Goal: Task Accomplishment & Management: Manage account settings

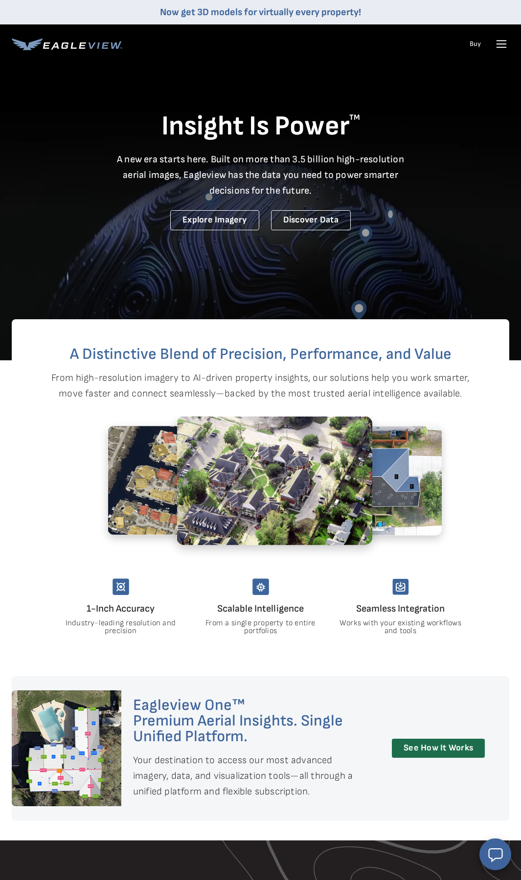
click at [501, 44] on icon at bounding box center [501, 44] width 9 height 0
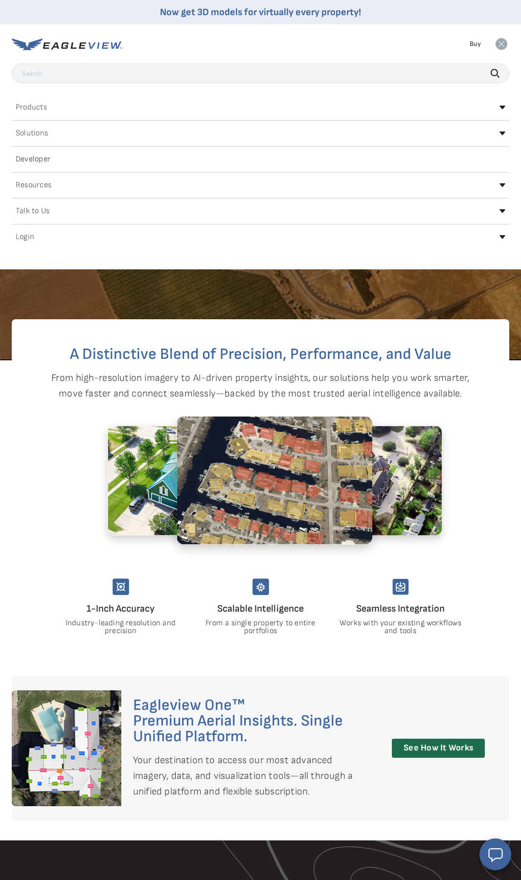
click at [501, 211] on icon at bounding box center [502, 211] width 6 height 4
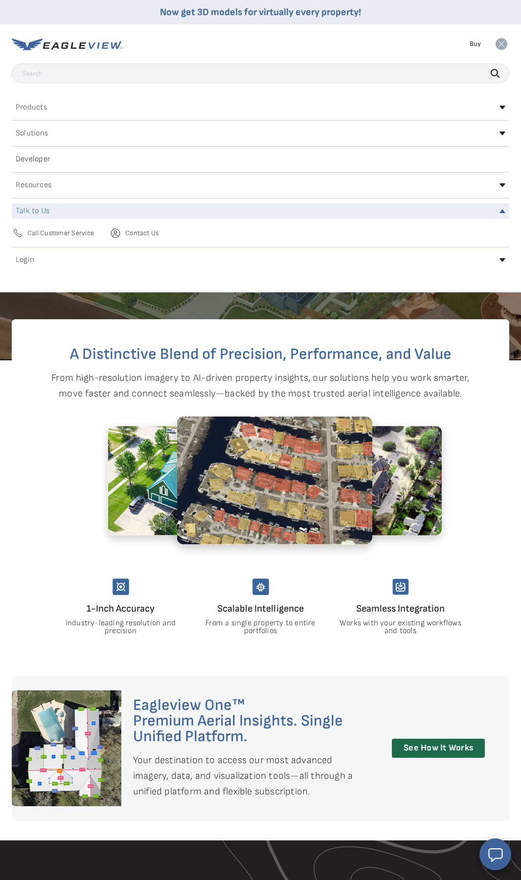
click at [143, 233] on span "Contact Us" at bounding box center [141, 233] width 33 height 9
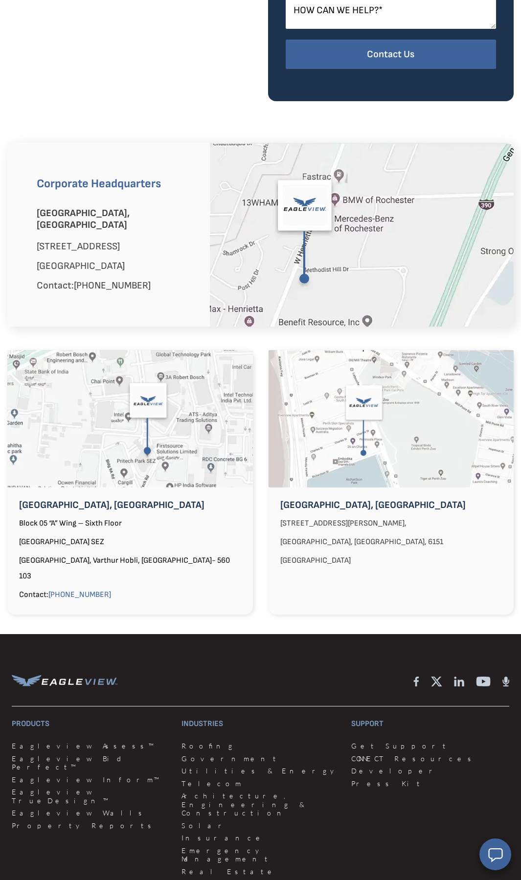
scroll to position [799, 0]
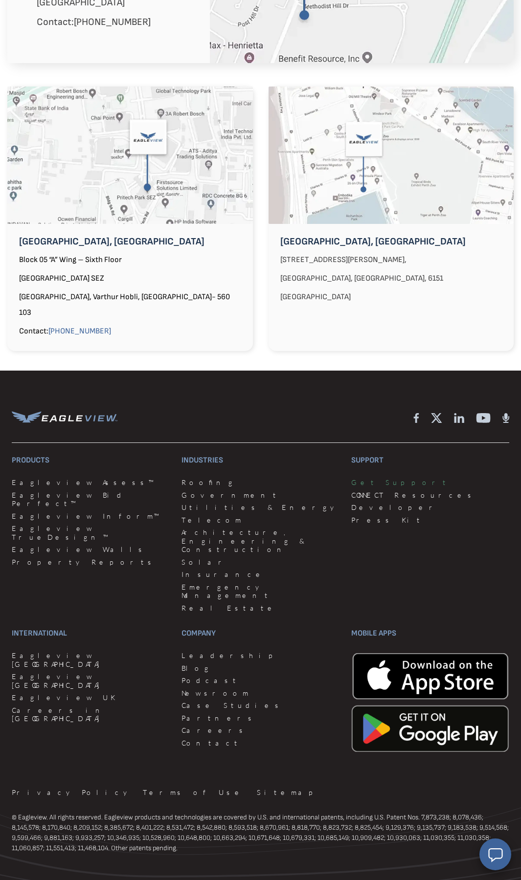
click at [373, 478] on link "Get Support" at bounding box center [430, 482] width 158 height 9
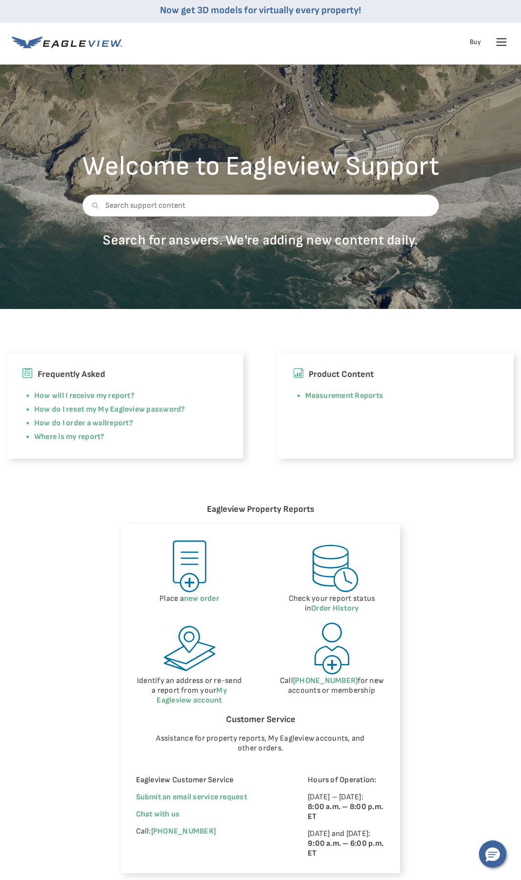
scroll to position [4, 0]
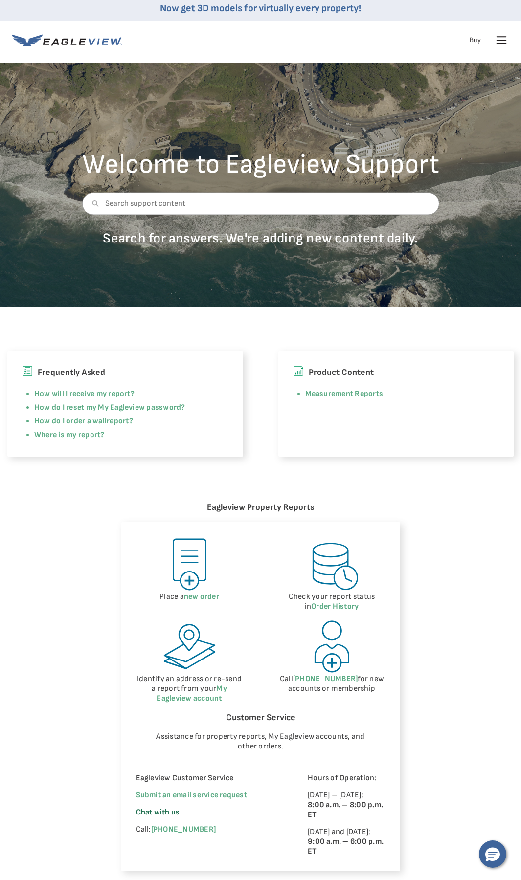
click at [151, 810] on span "Chat with us" at bounding box center [158, 811] width 44 height 9
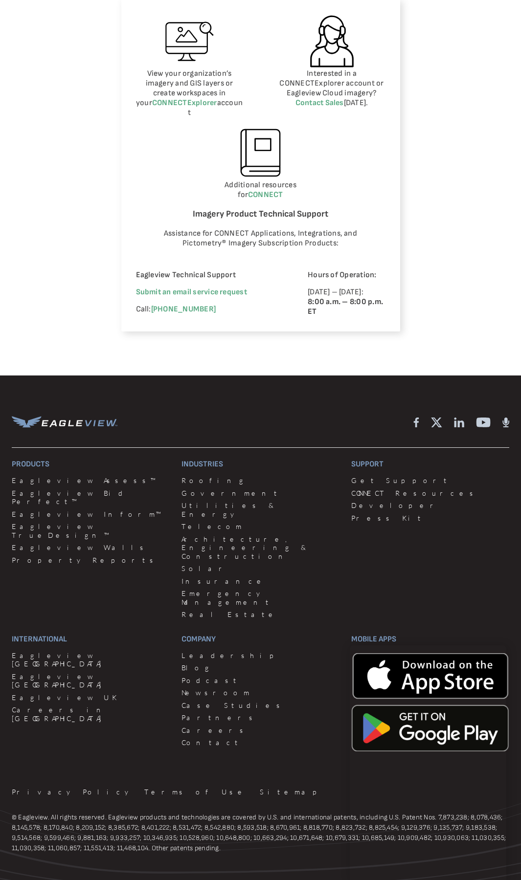
scroll to position [0, 0]
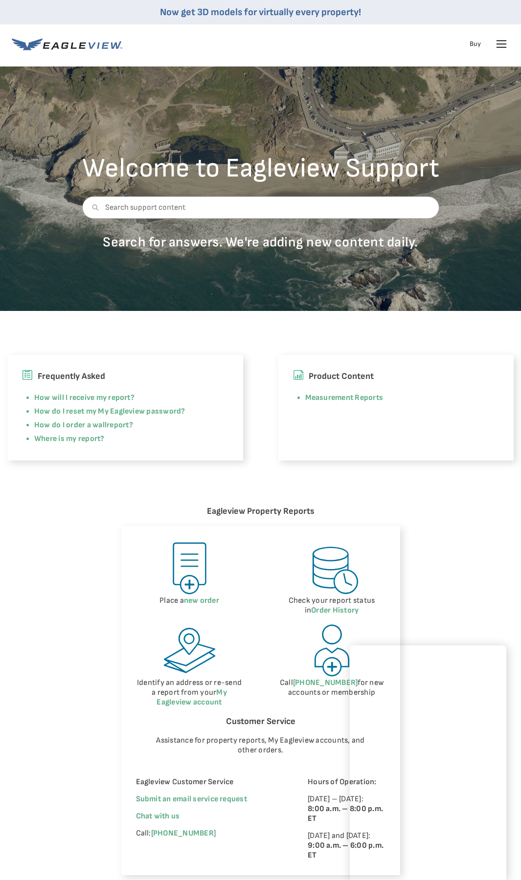
click at [502, 43] on icon at bounding box center [501, 44] width 16 height 16
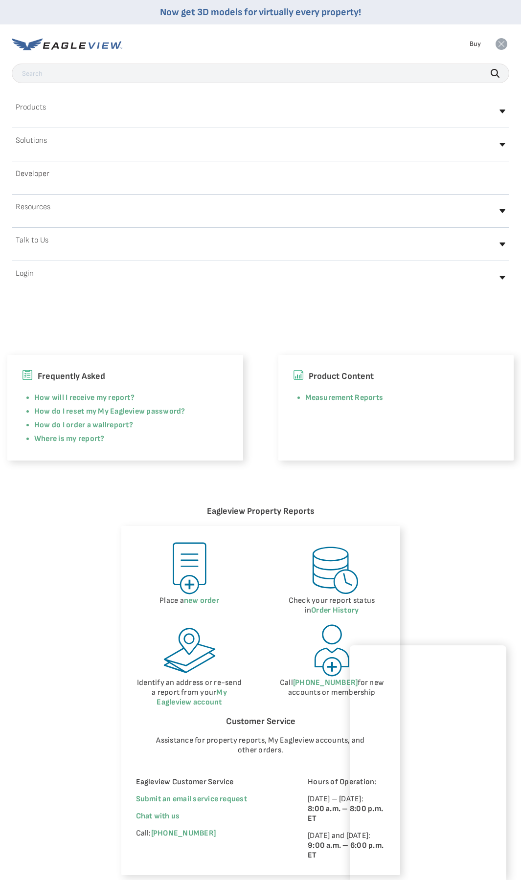
click at [502, 43] on icon at bounding box center [501, 44] width 12 height 12
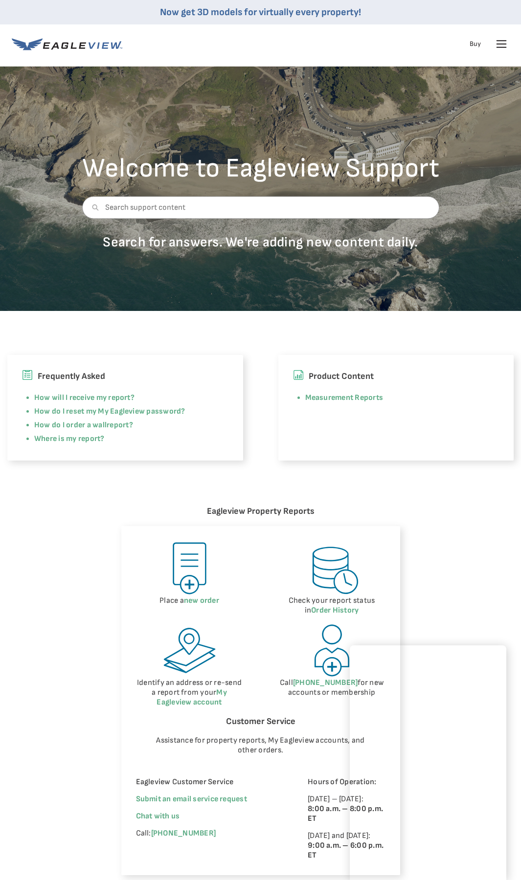
click at [499, 40] on icon at bounding box center [501, 44] width 16 height 16
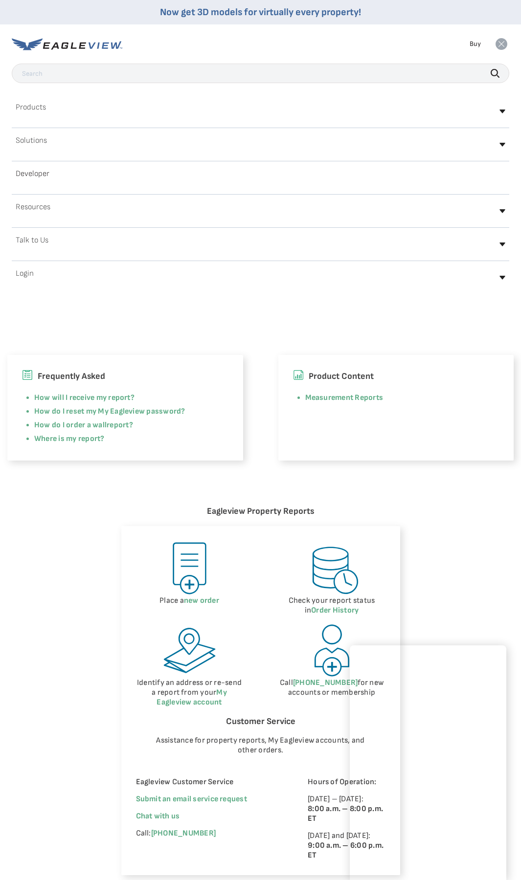
click at [27, 276] on h2 "Login" at bounding box center [25, 274] width 18 height 8
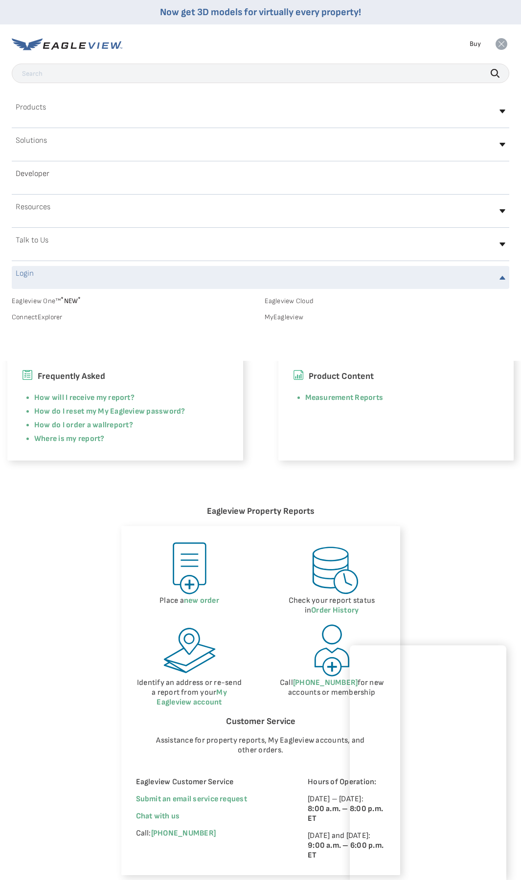
click at [275, 316] on link "MyEagleview" at bounding box center [386, 317] width 245 height 9
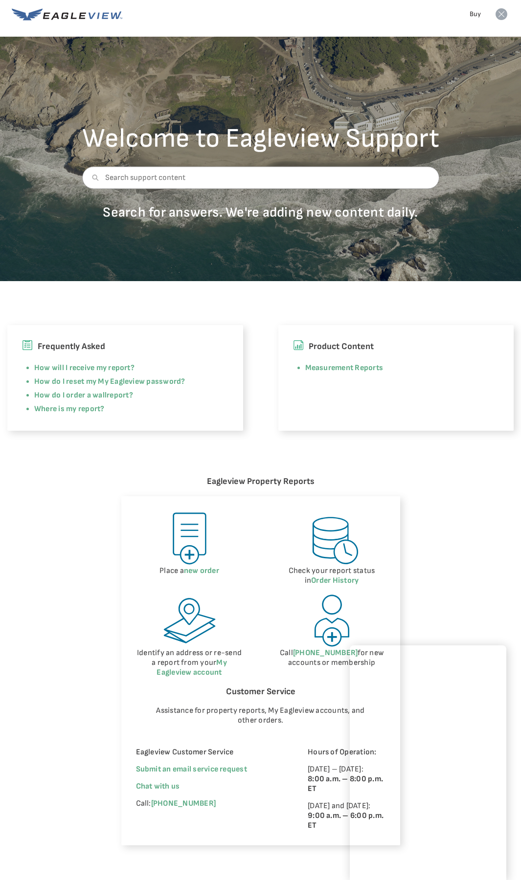
scroll to position [199, 0]
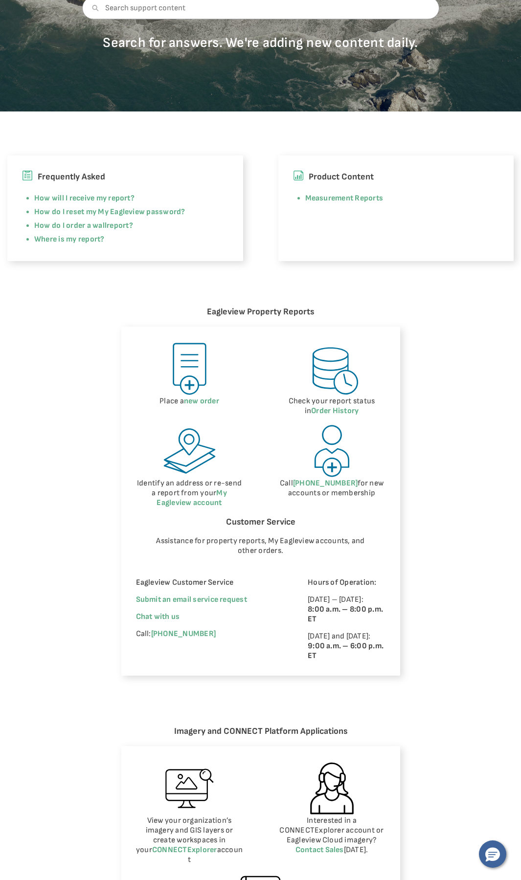
click at [493, 559] on div "Eagleview Property Reports Place a new order Check your report status in Order …" at bounding box center [260, 691] width 521 height 773
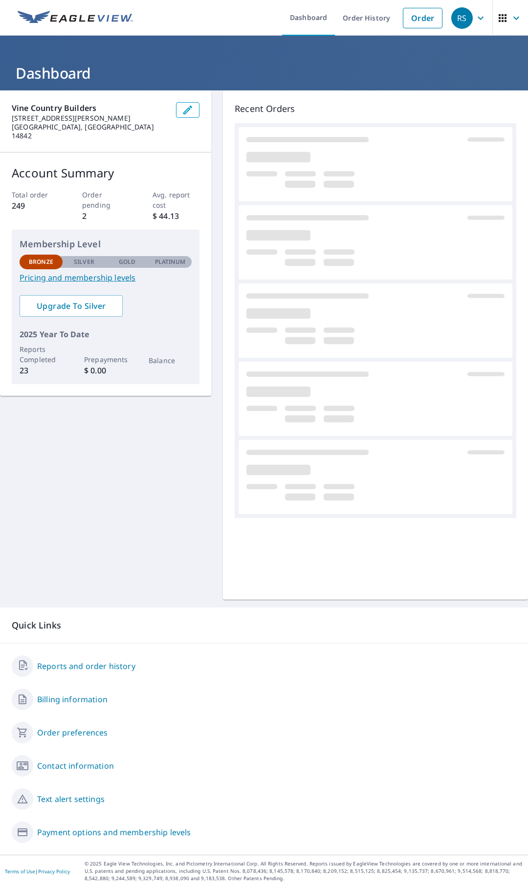
click at [497, 23] on icon "button" at bounding box center [503, 18] width 12 height 12
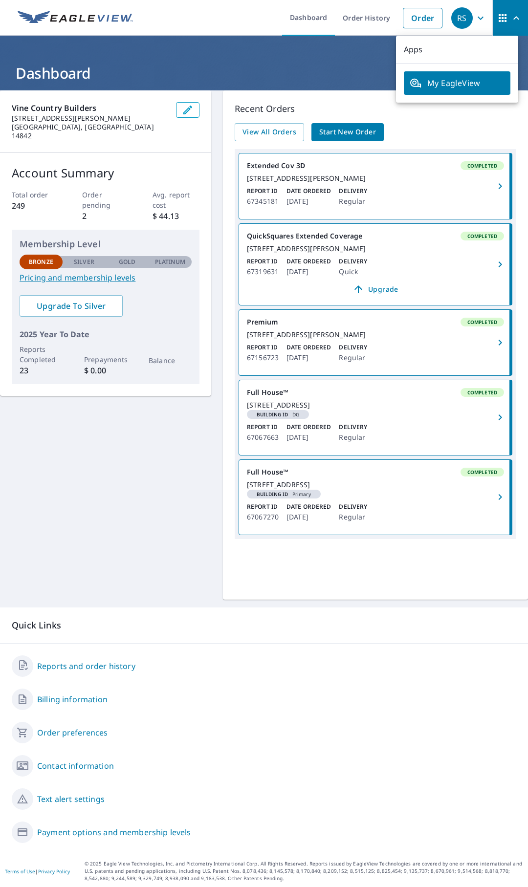
click at [497, 23] on icon "button" at bounding box center [503, 18] width 12 height 12
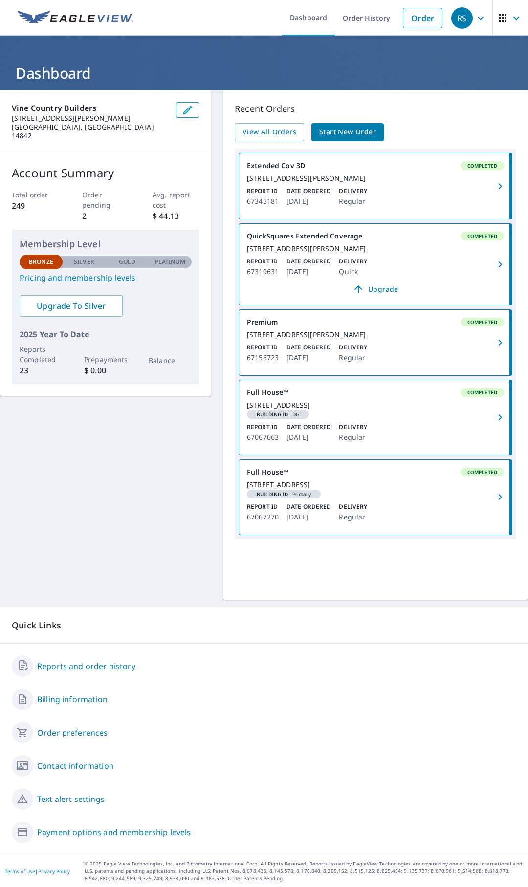
click at [467, 21] on span "RS" at bounding box center [469, 17] width 37 height 23
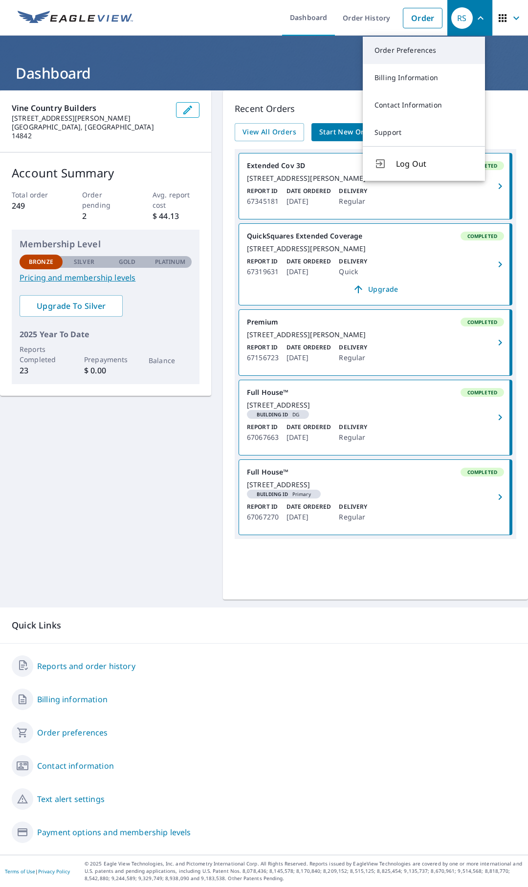
click at [417, 57] on link "Order Preferences" at bounding box center [424, 50] width 122 height 27
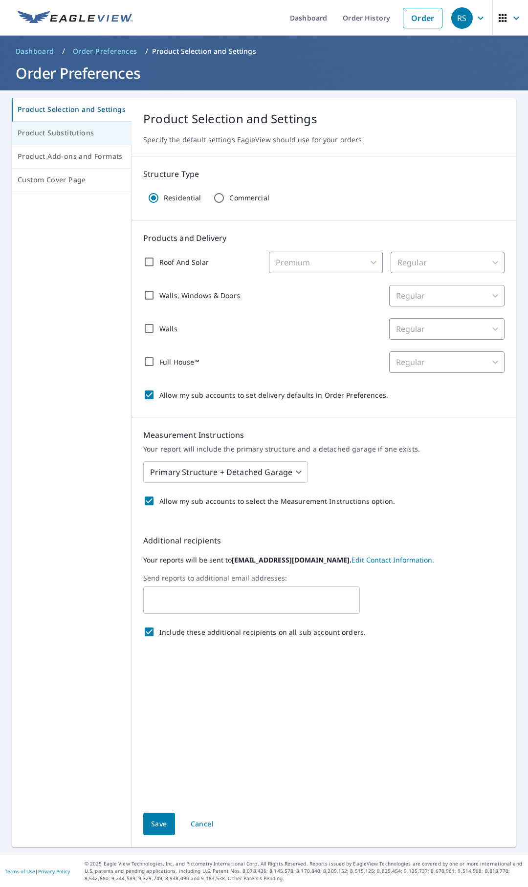
click at [69, 133] on span "Product Substitutions" at bounding box center [72, 133] width 108 height 12
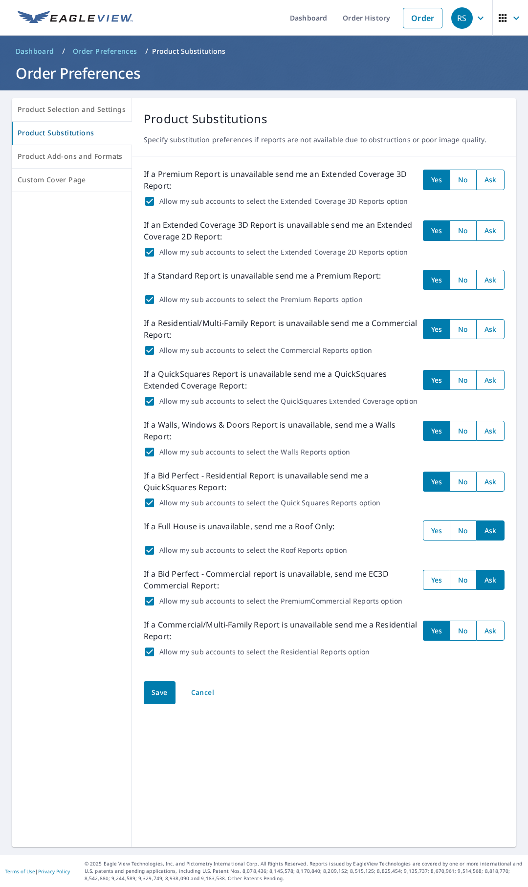
click at [481, 481] on input "radio" at bounding box center [490, 482] width 28 height 20
radio input "true"
click at [152, 693] on span "Save" at bounding box center [160, 693] width 16 height 12
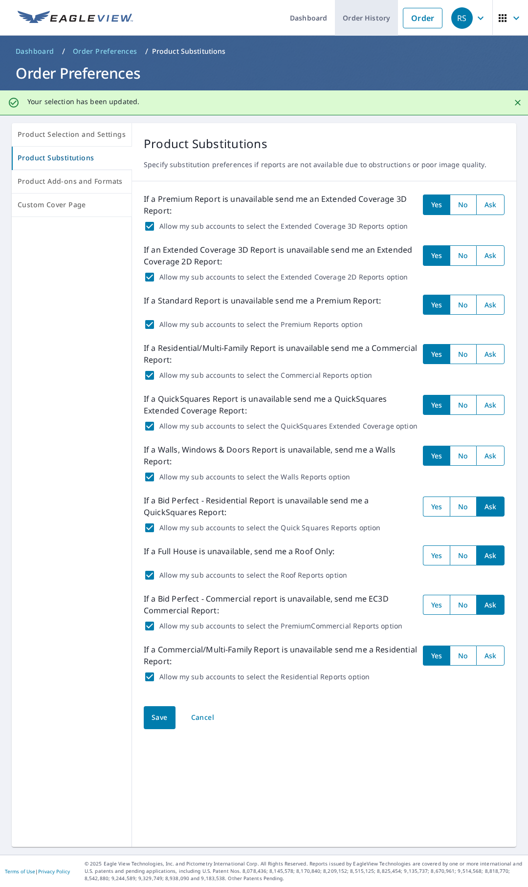
drag, startPoint x: 199, startPoint y: 22, endPoint x: 365, endPoint y: 13, distance: 165.4
click at [199, 22] on ul "Dashboard Order History Order" at bounding box center [293, 18] width 308 height 36
